Goal: Transaction & Acquisition: Purchase product/service

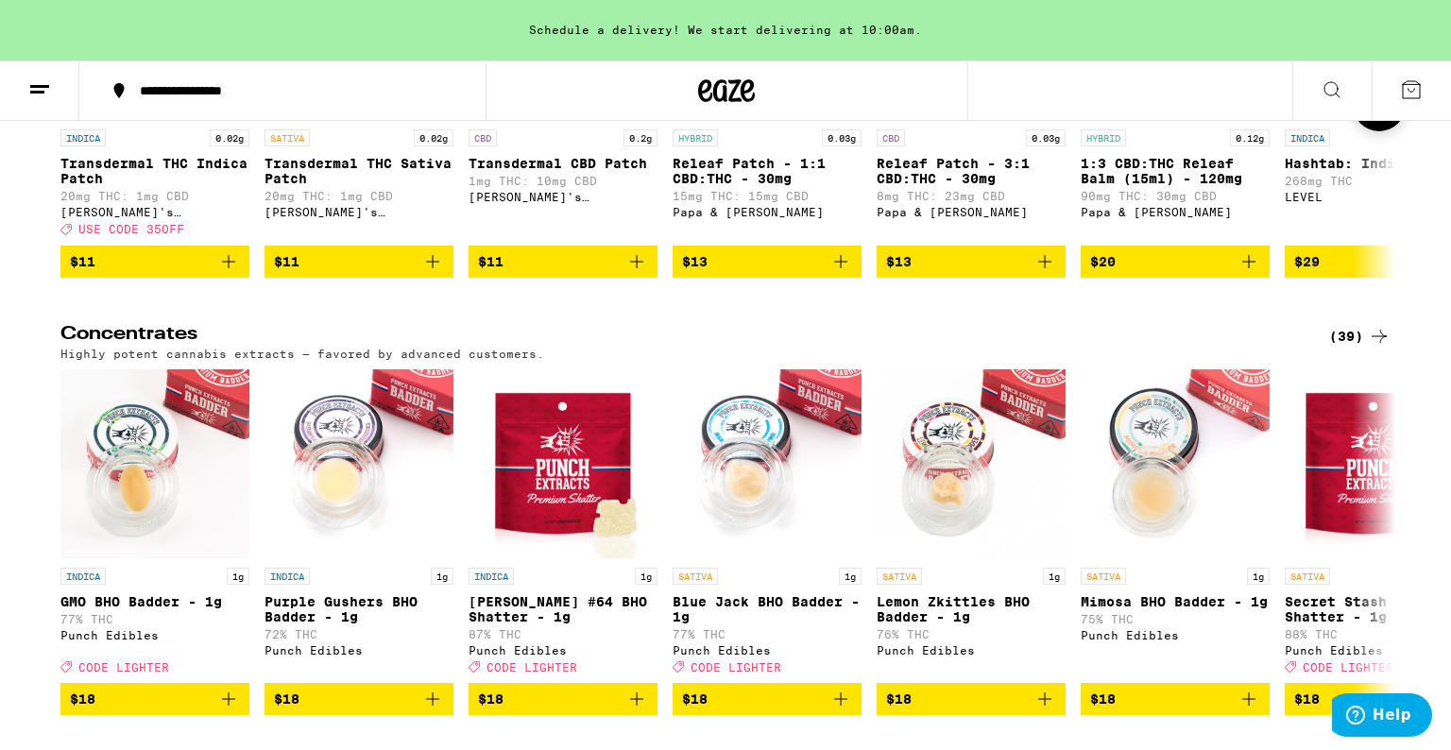
scroll to position [6945, 0]
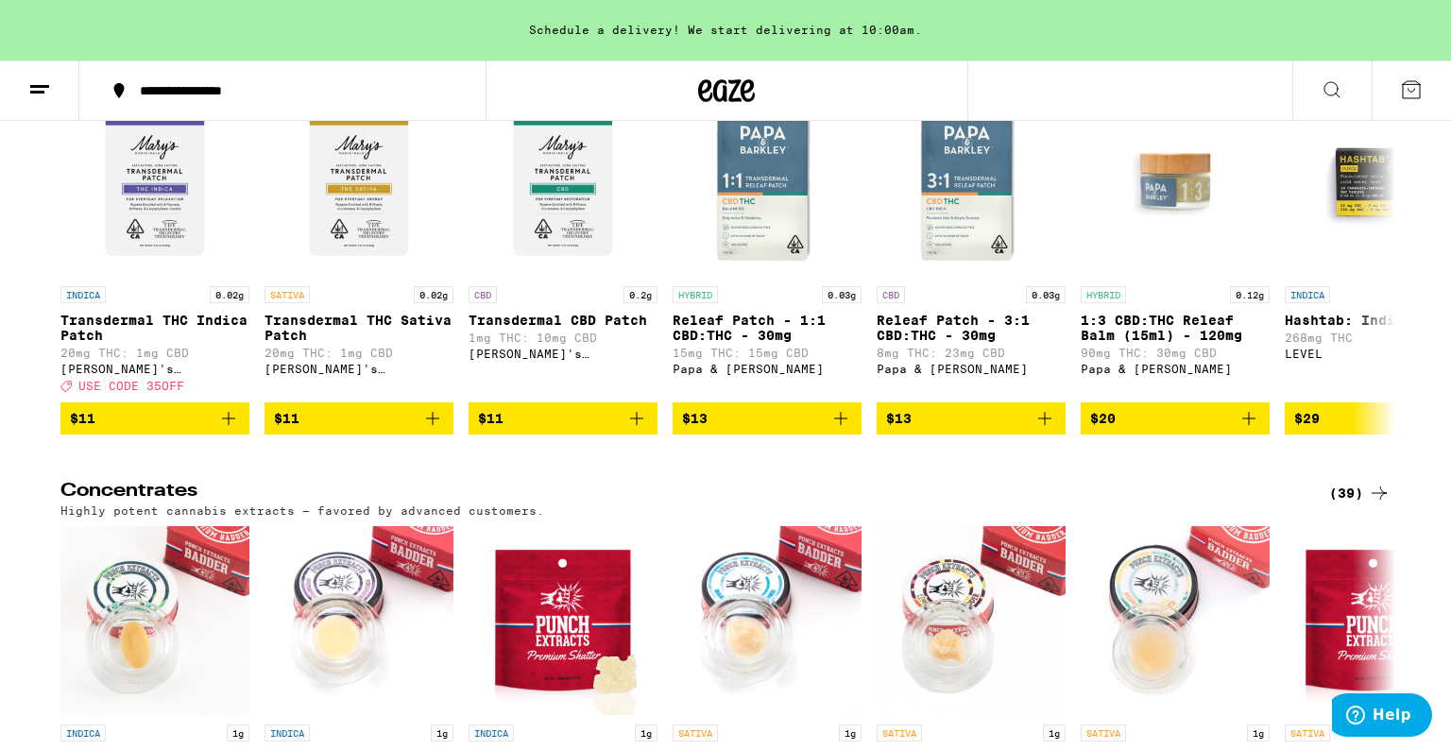
click at [1120, 78] on div "Patches, Tinctures, Tablets, Bath, Body & more." at bounding box center [725, 72] width 1330 height 12
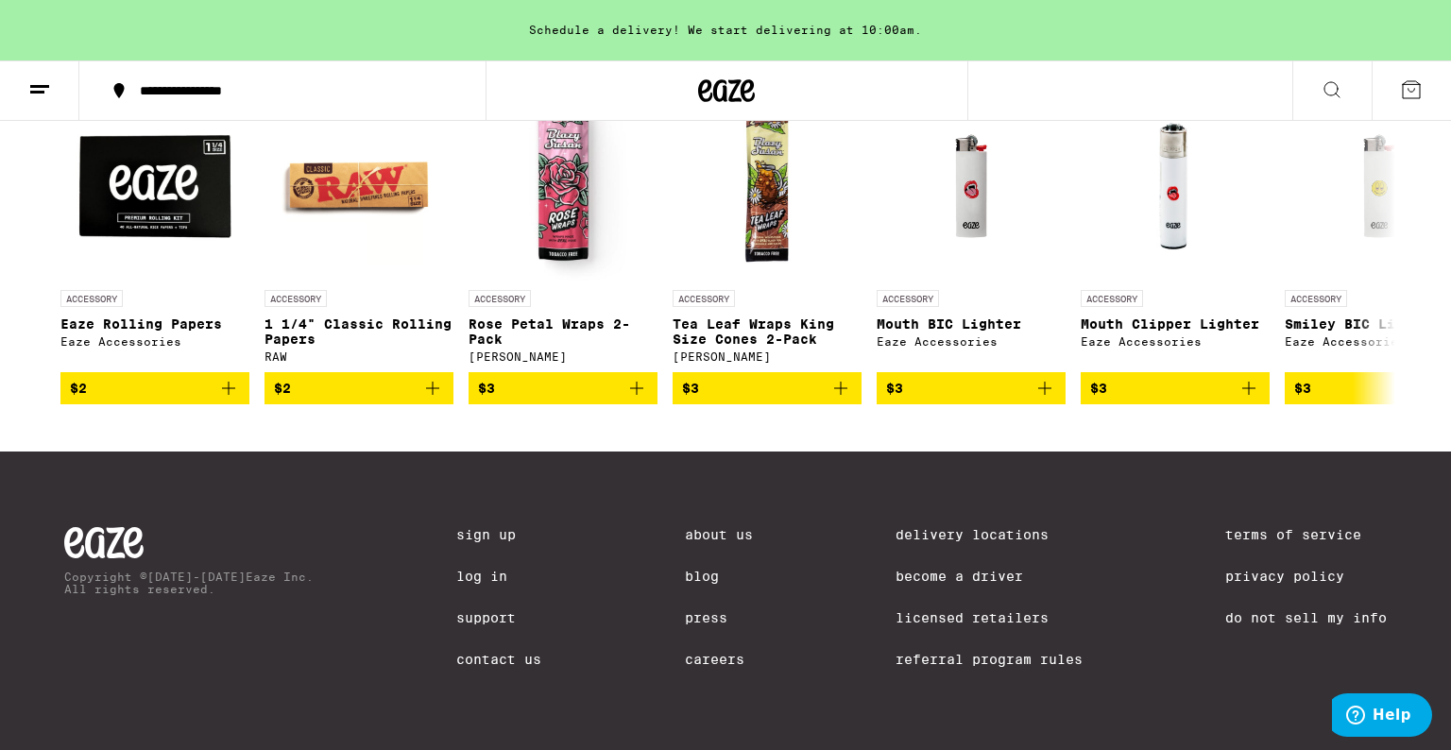
scroll to position [7920, 0]
click at [1373, 274] on button at bounding box center [1379, 247] width 53 height 53
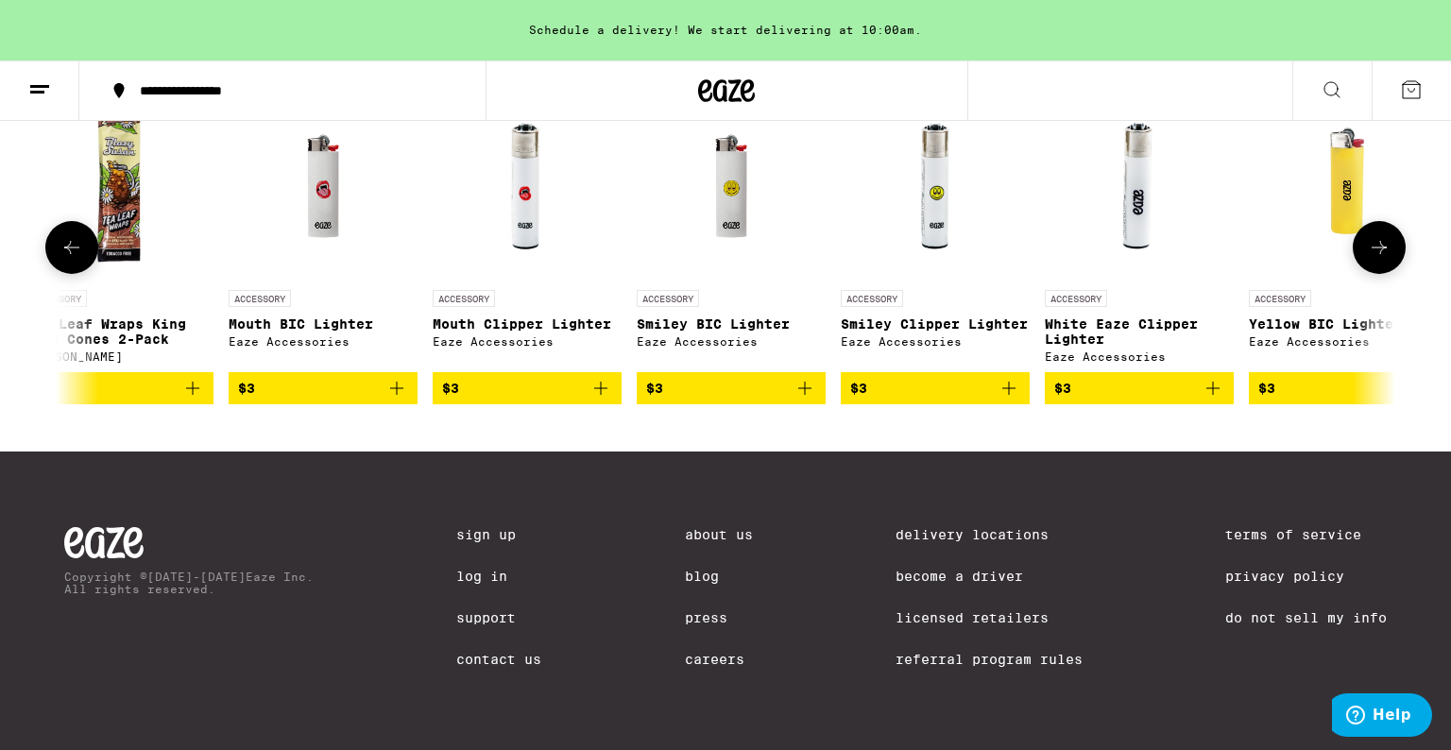
scroll to position [0, 1124]
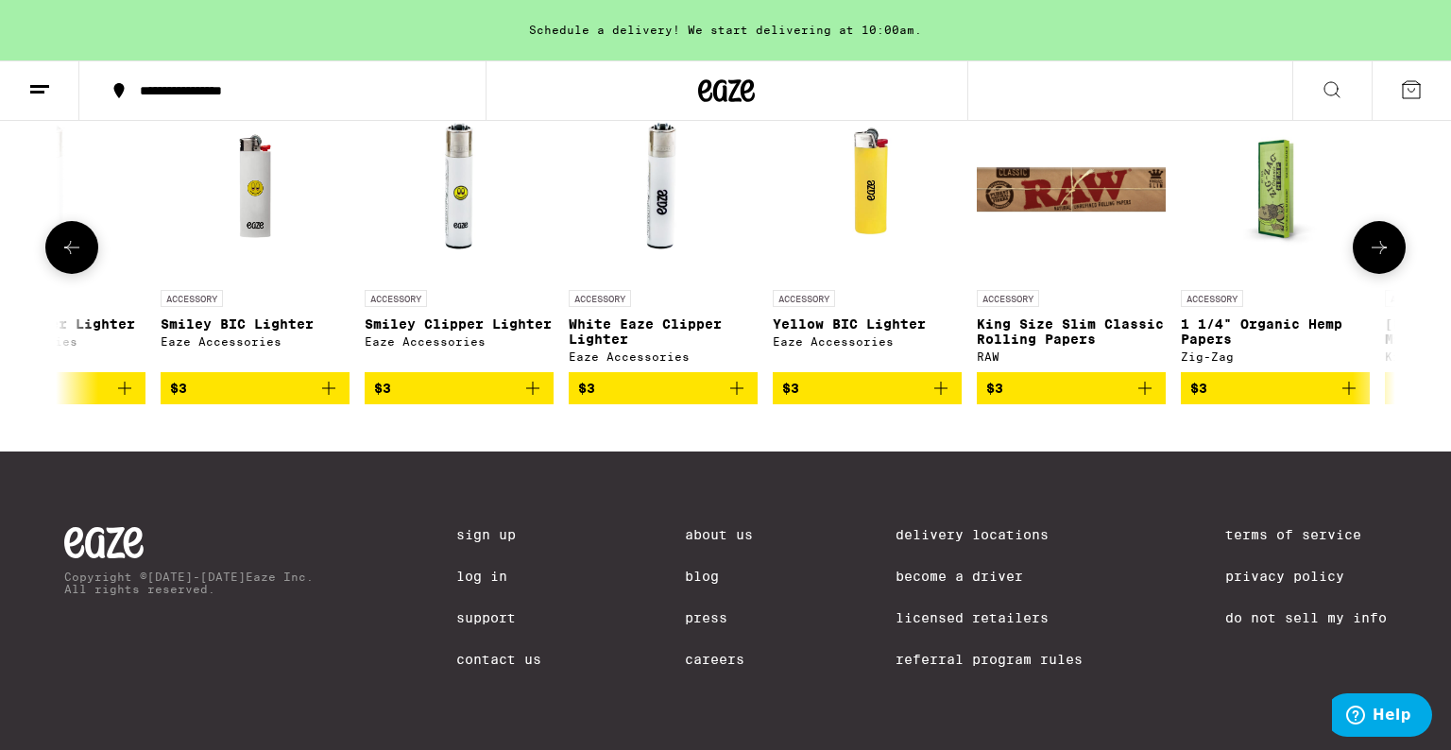
click at [1373, 274] on button at bounding box center [1379, 247] width 53 height 53
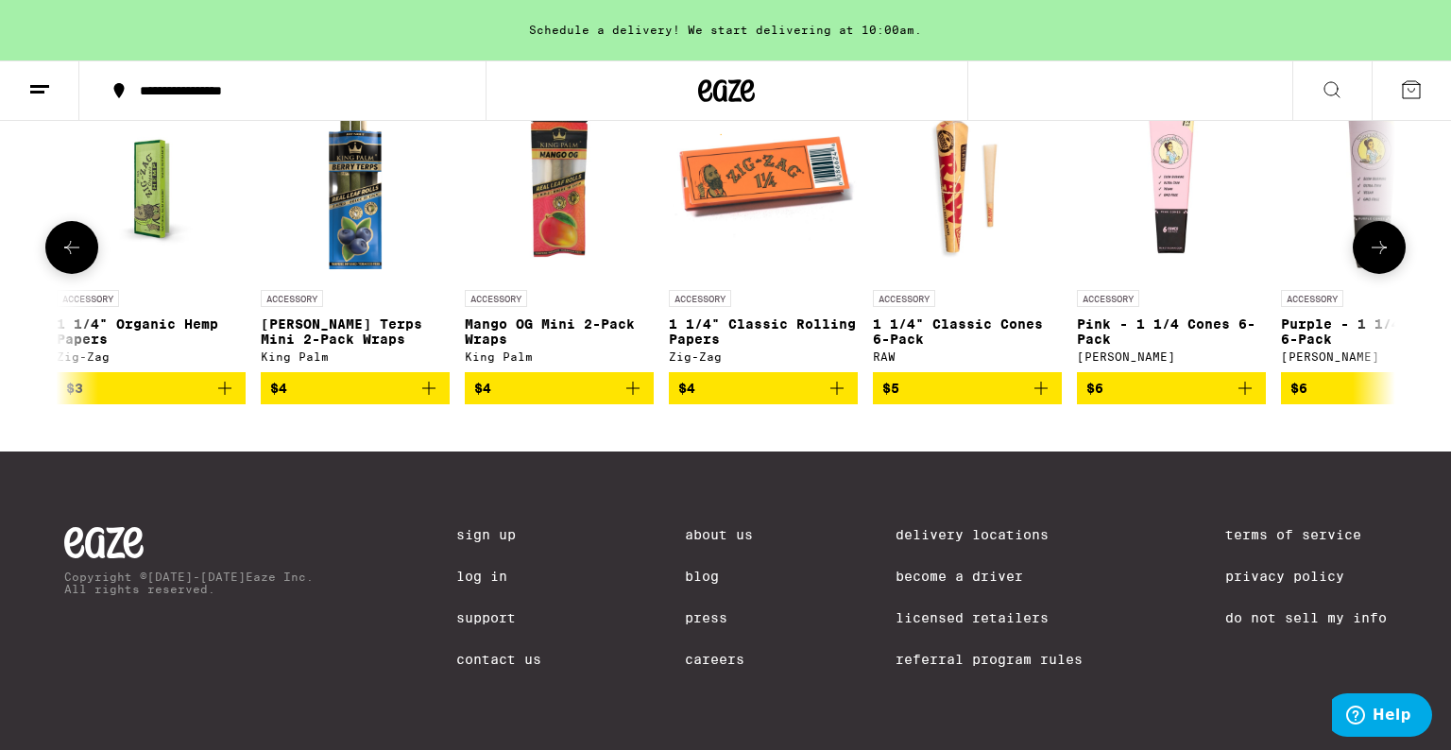
scroll to position [7893, 0]
click at [1375, 254] on icon at bounding box center [1379, 247] width 15 height 13
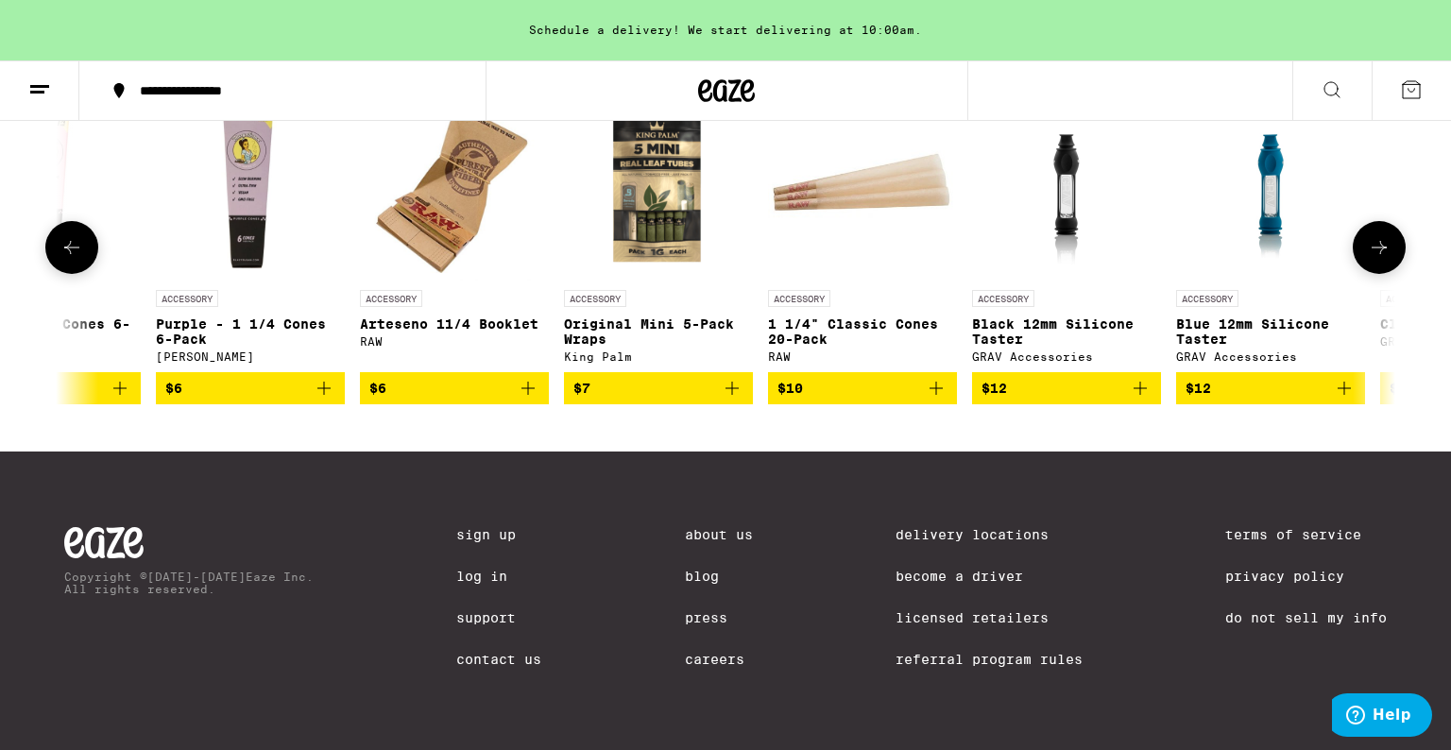
click at [1375, 254] on icon at bounding box center [1379, 247] width 15 height 13
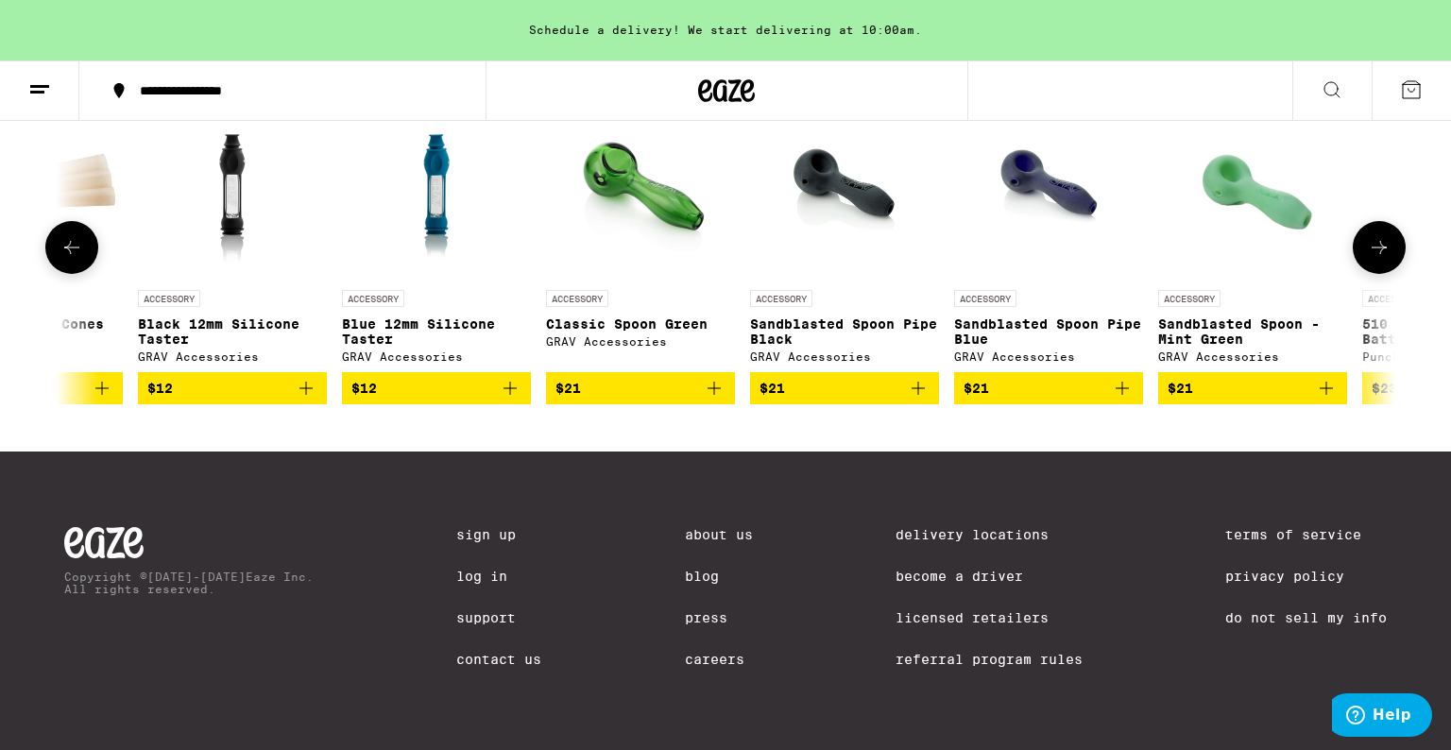
scroll to position [0, 4497]
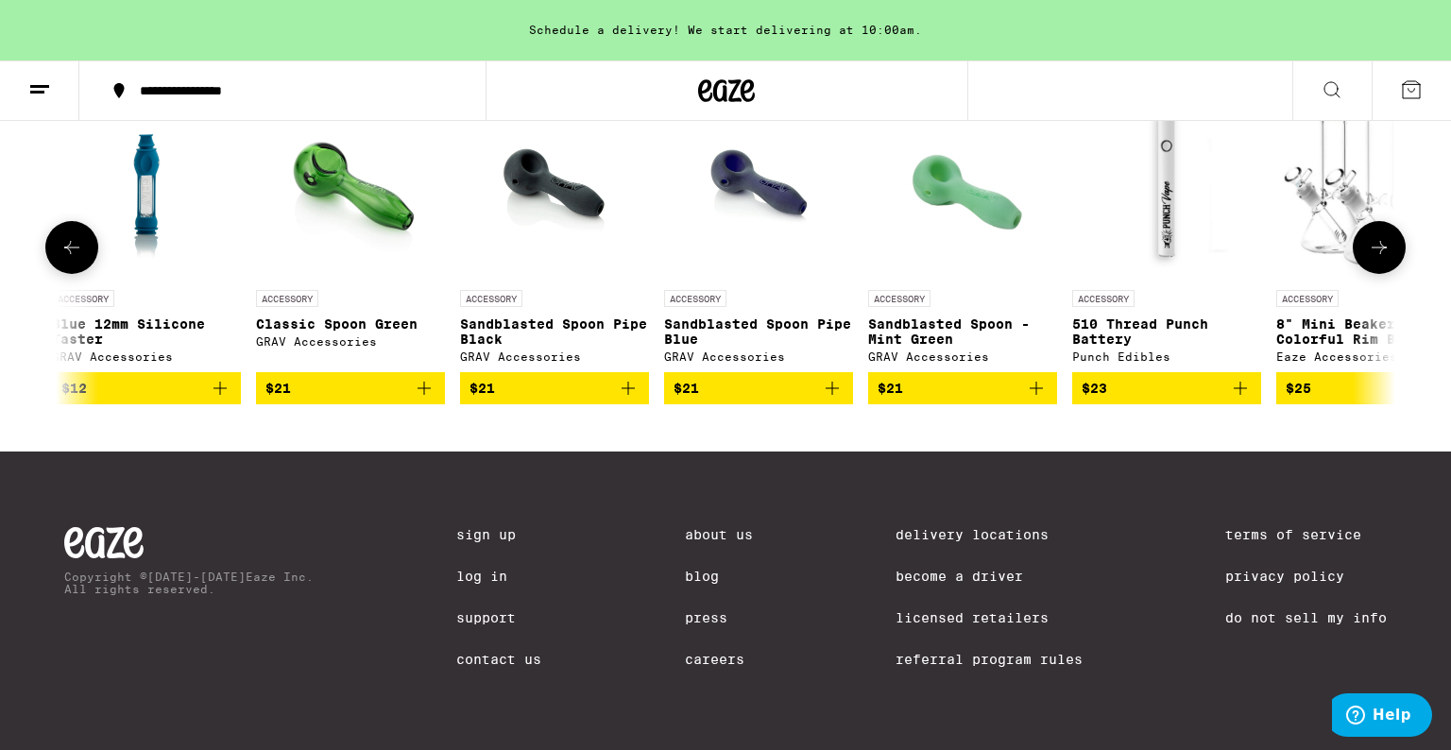
click at [1375, 254] on icon at bounding box center [1379, 247] width 15 height 13
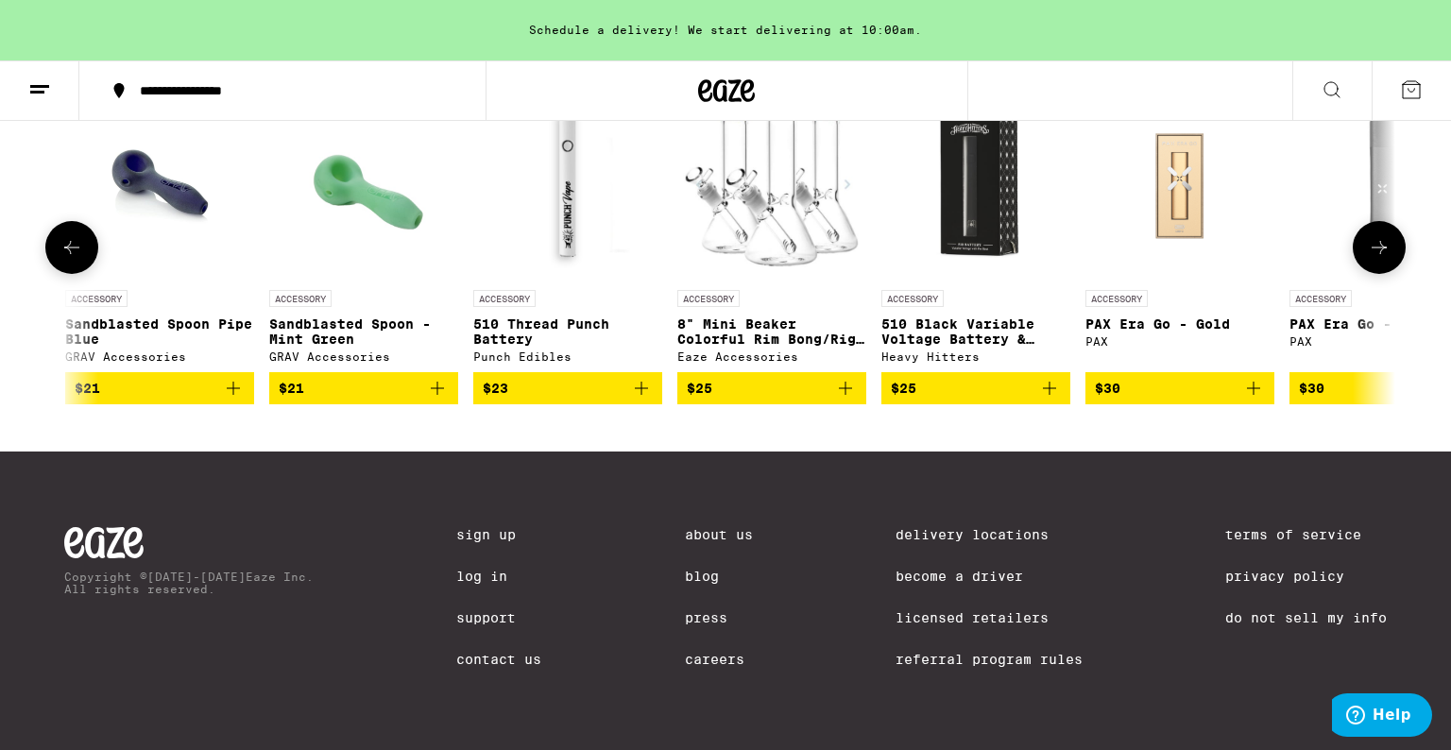
scroll to position [0, 5623]
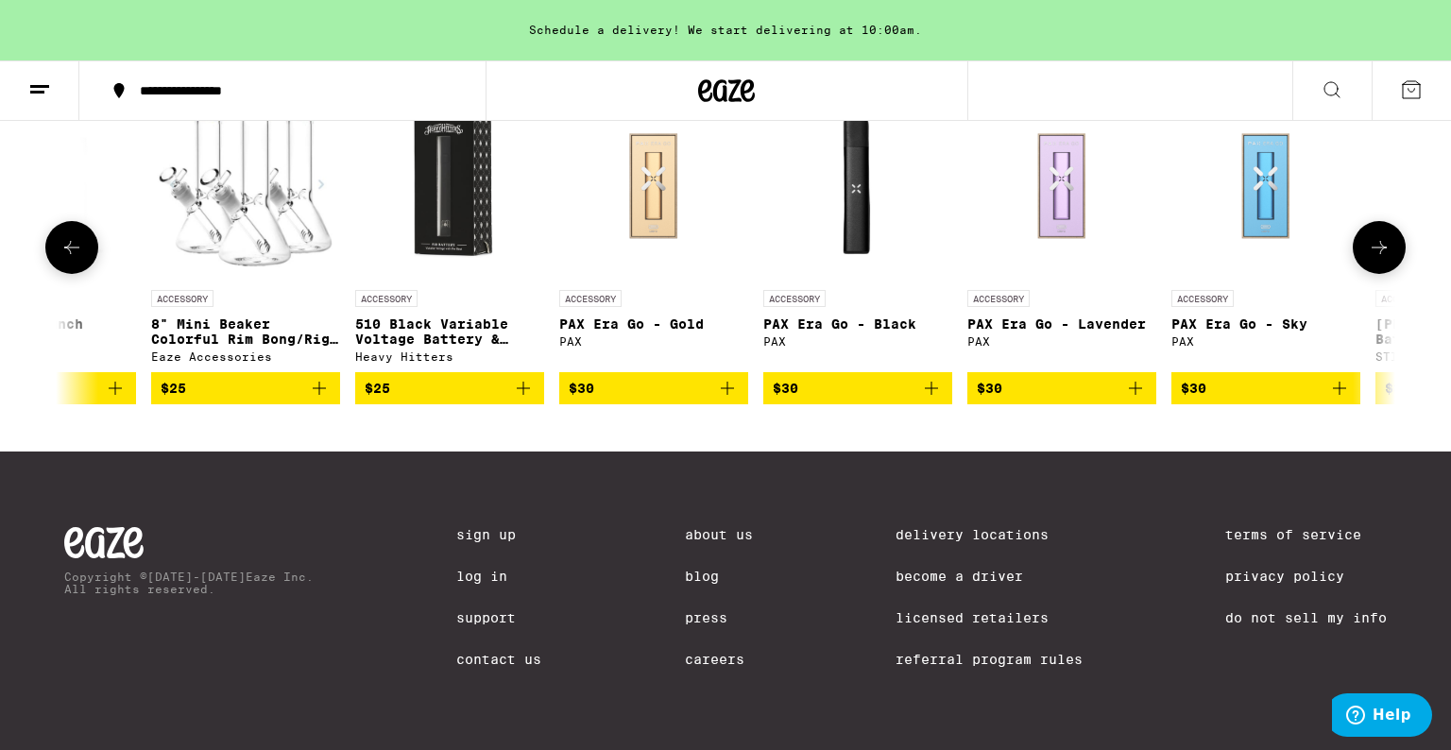
click at [1375, 254] on icon at bounding box center [1379, 247] width 15 height 13
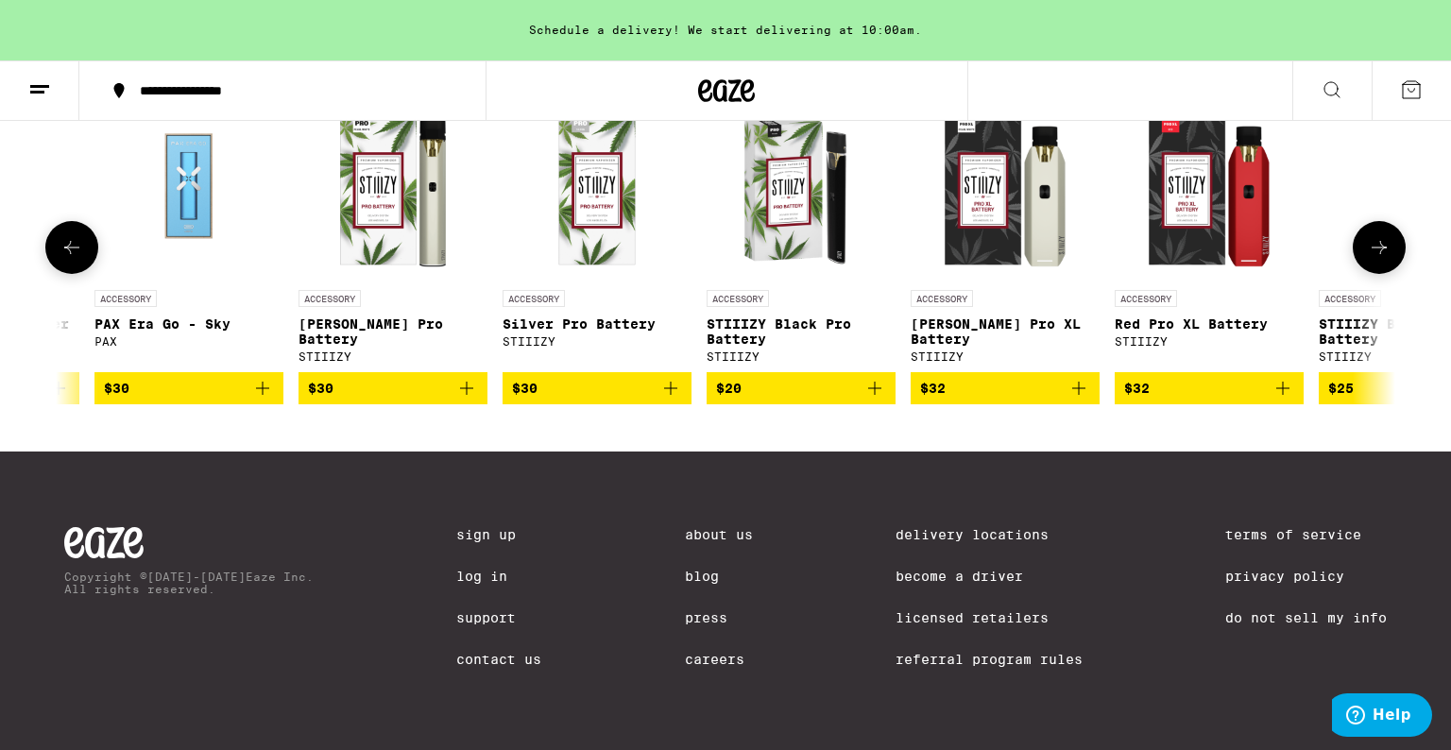
scroll to position [0, 6747]
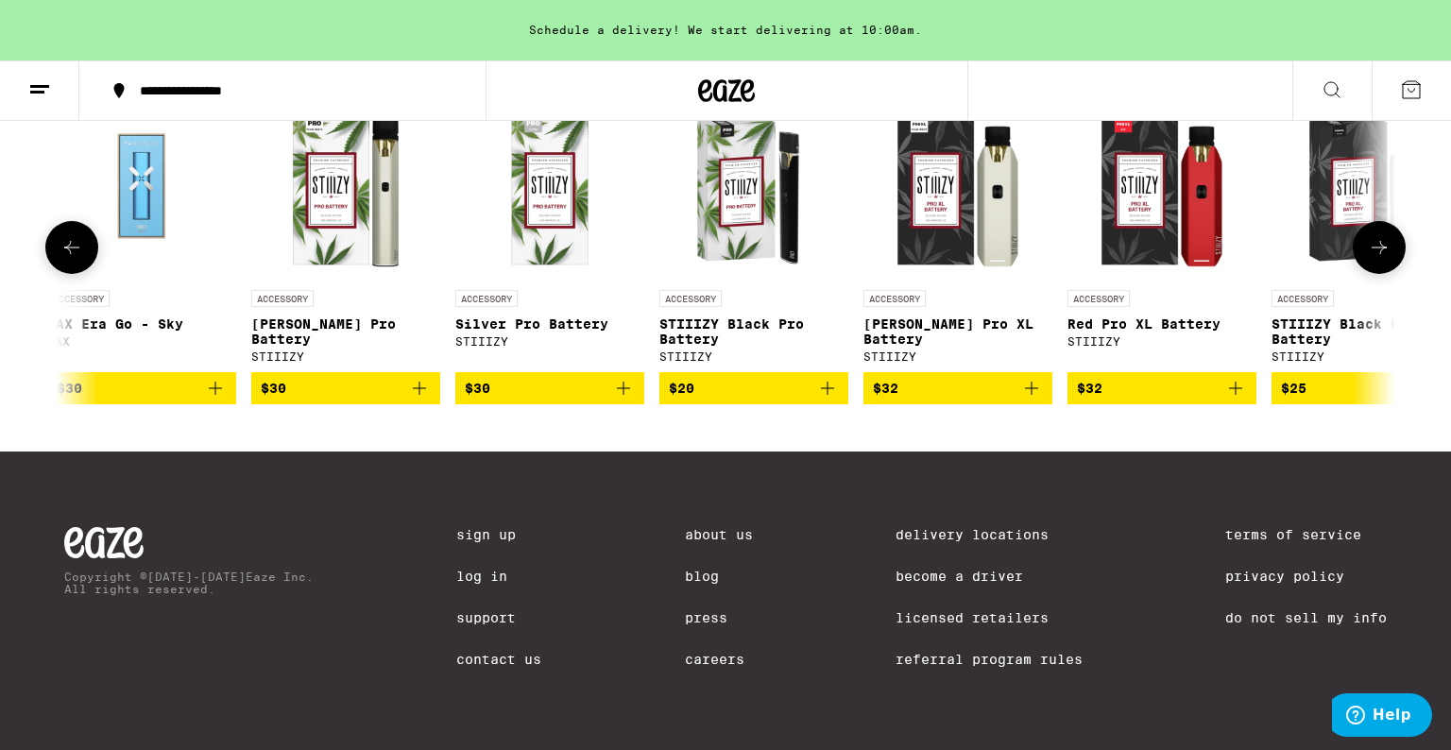
click at [1378, 259] on icon at bounding box center [1379, 247] width 23 height 23
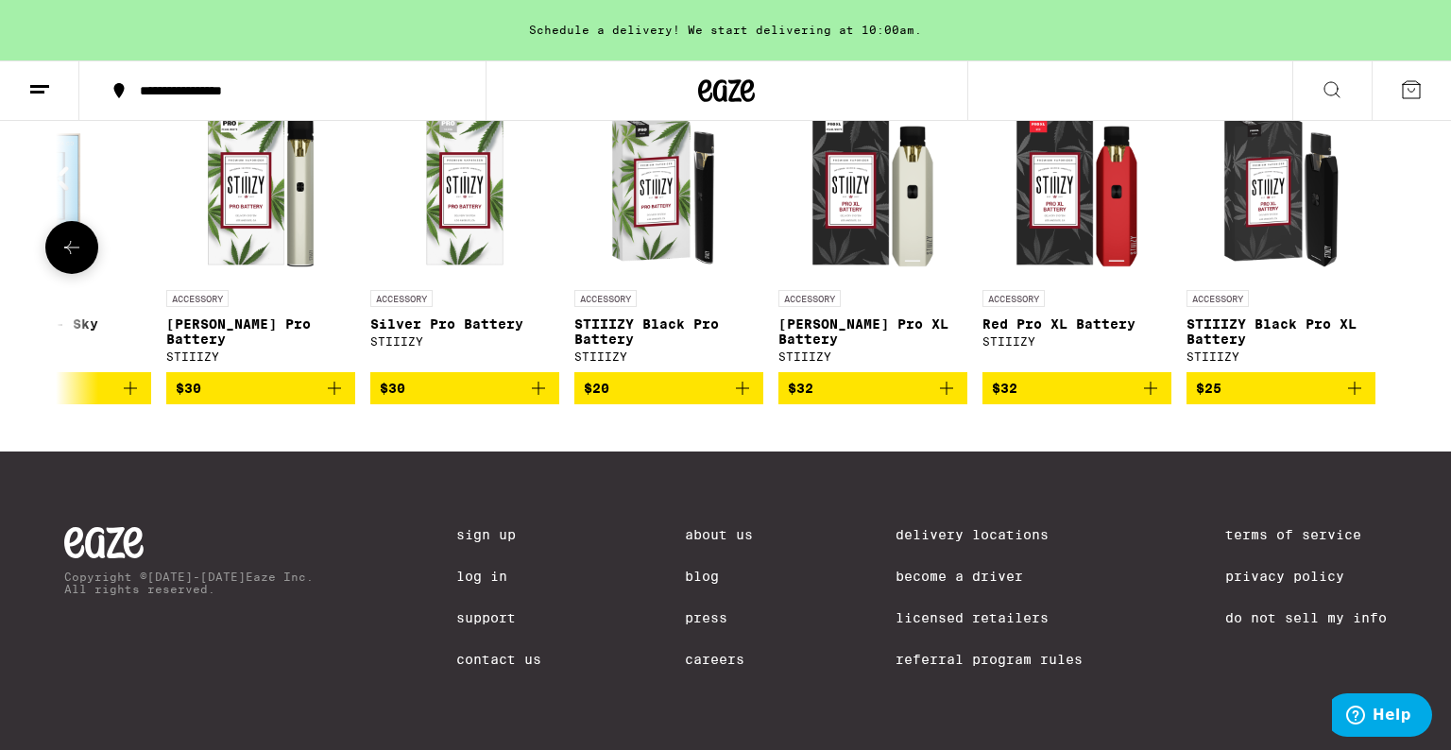
click at [1253, 281] on img "Open page for STIIIZY Black Pro XL Battery from STIIIZY" at bounding box center [1280, 186] width 189 height 189
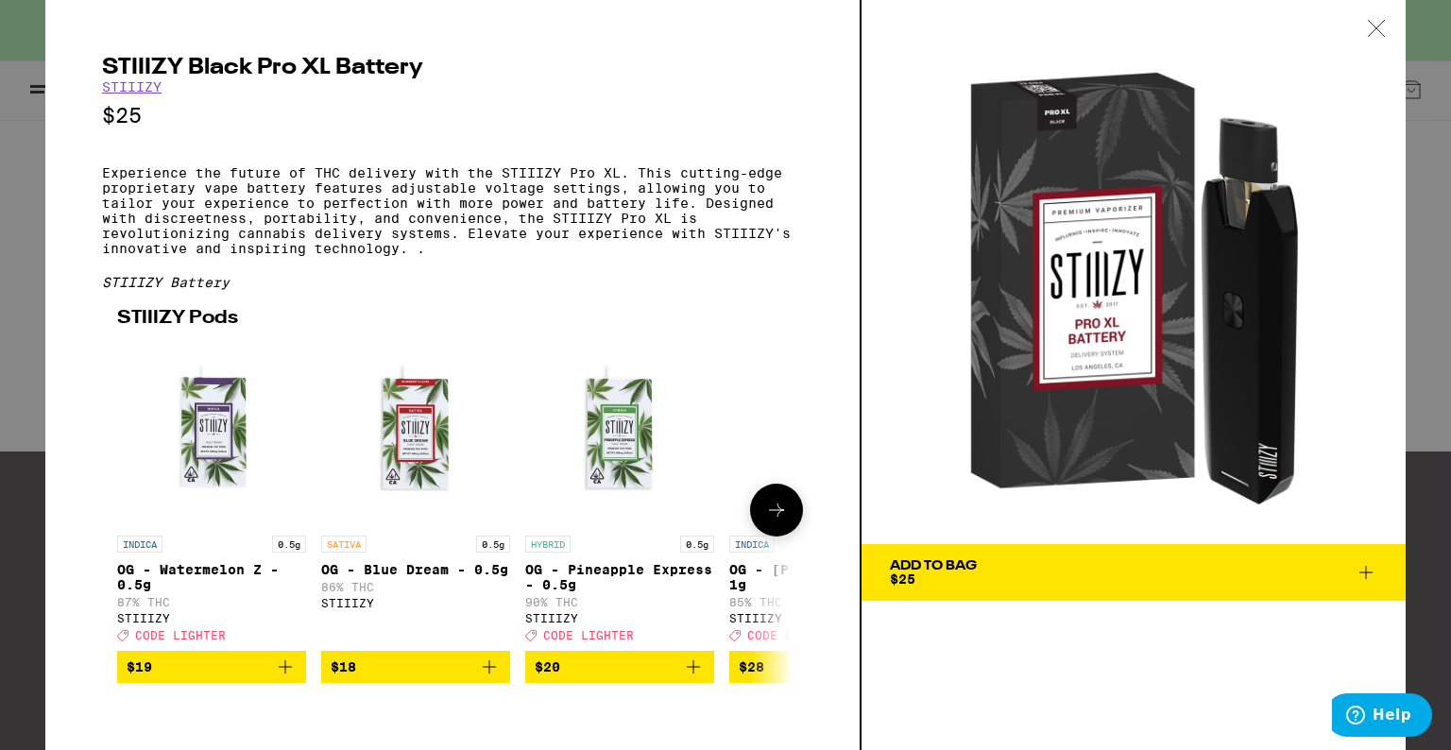
click at [567, 355] on img "Open page for OG - Pineapple Express - 0.5g from STIIIZY" at bounding box center [619, 431] width 189 height 189
click at [1372, 34] on icon at bounding box center [1376, 28] width 19 height 17
